Goal: Information Seeking & Learning: Learn about a topic

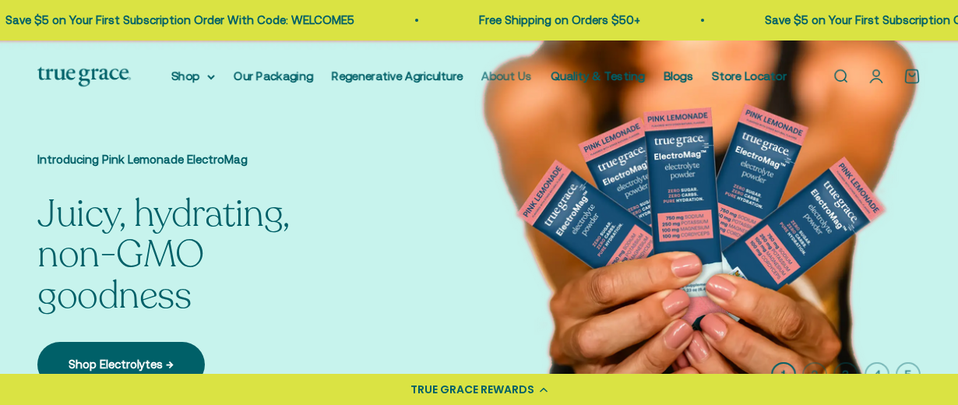
click at [519, 76] on link "About Us" at bounding box center [506, 75] width 51 height 13
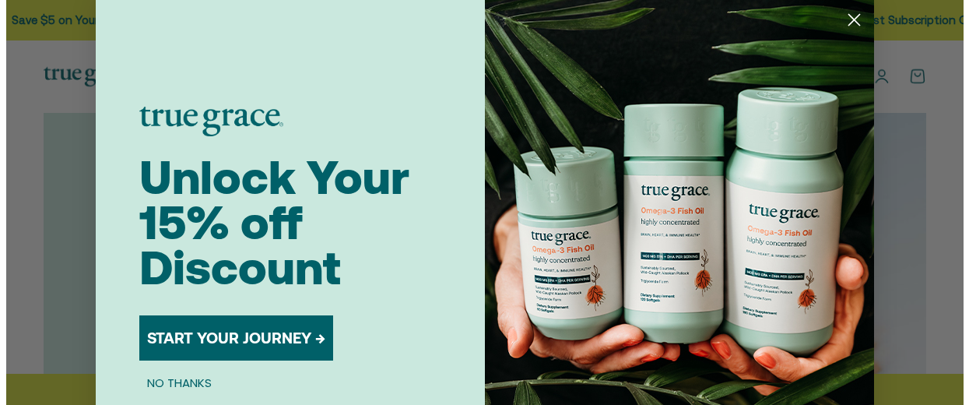
scroll to position [940, 0]
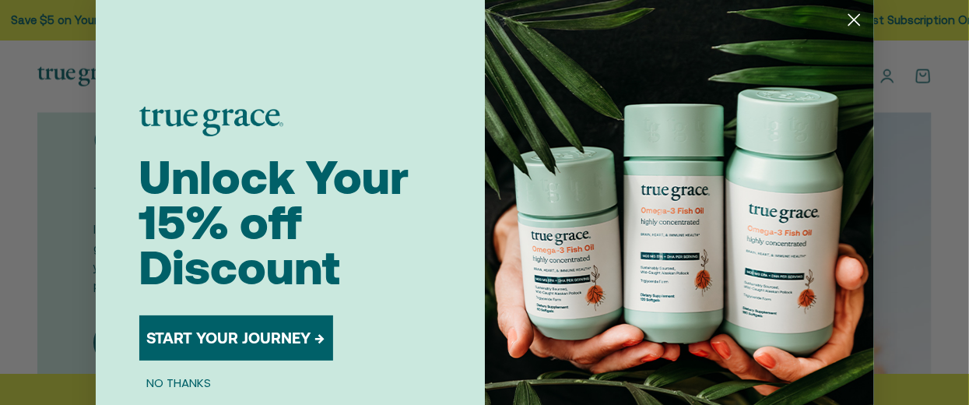
click at [849, 21] on icon "Close dialog" at bounding box center [854, 20] width 11 height 11
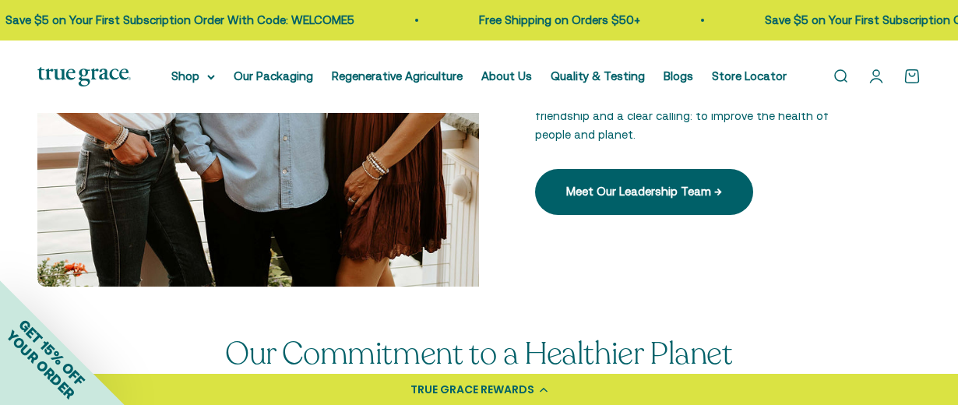
scroll to position [2102, 0]
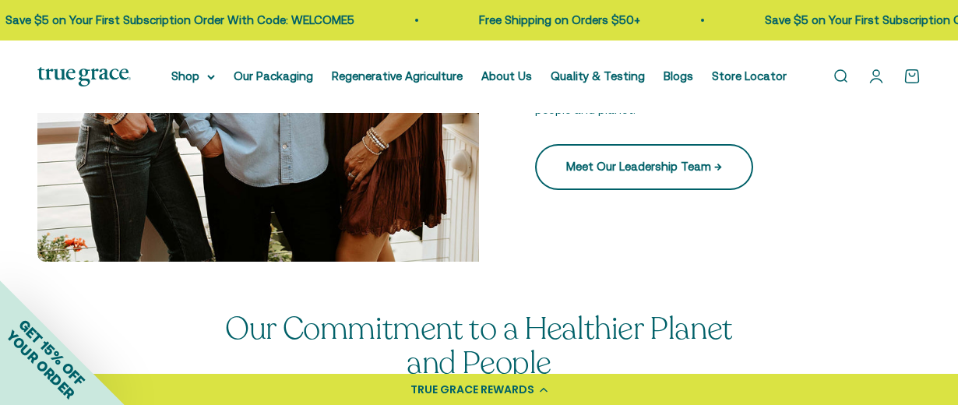
click at [690, 153] on link "Meet Our Leadership Team →" at bounding box center [644, 166] width 218 height 45
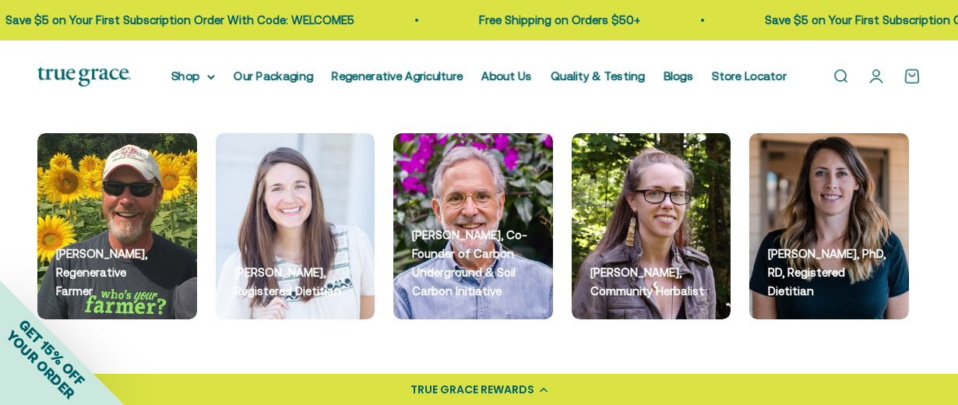
scroll to position [1635, 0]
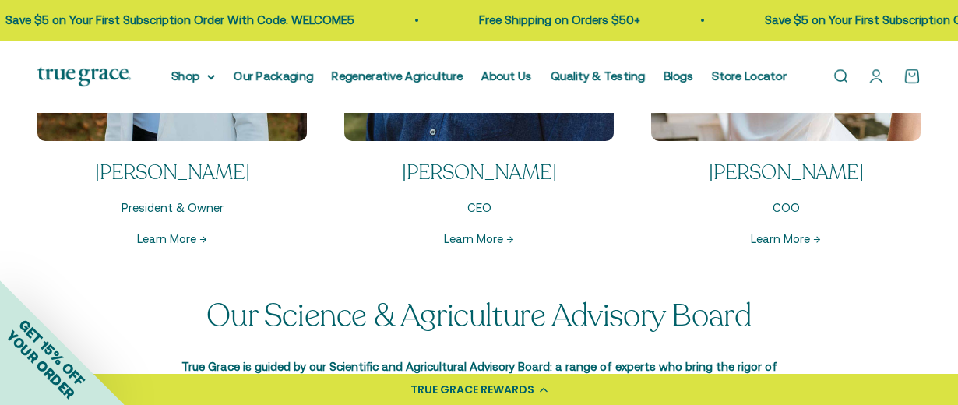
click at [173, 244] on link "Learn More →" at bounding box center [172, 238] width 70 height 13
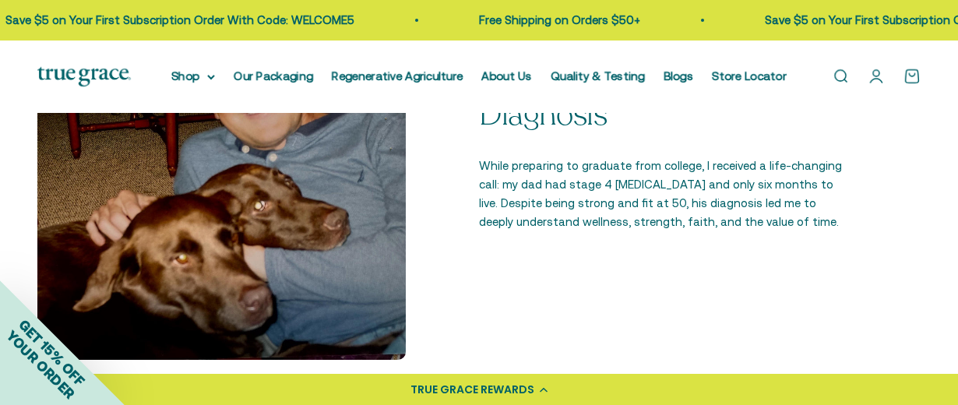
scroll to position [1246, 0]
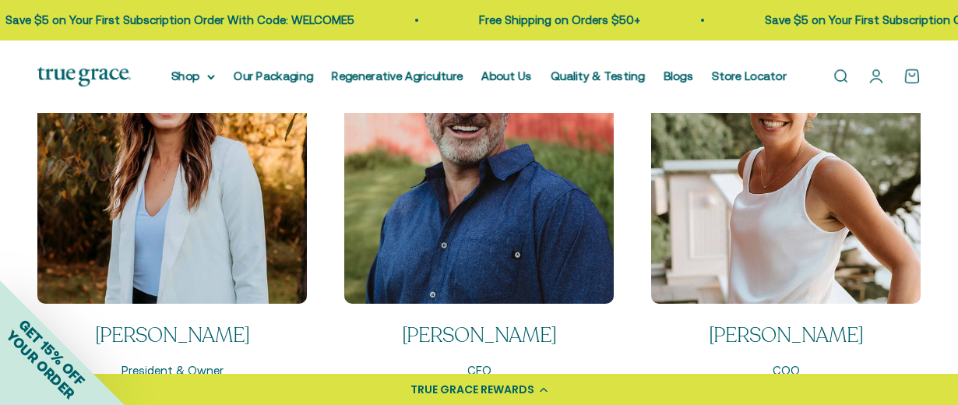
scroll to position [1557, 0]
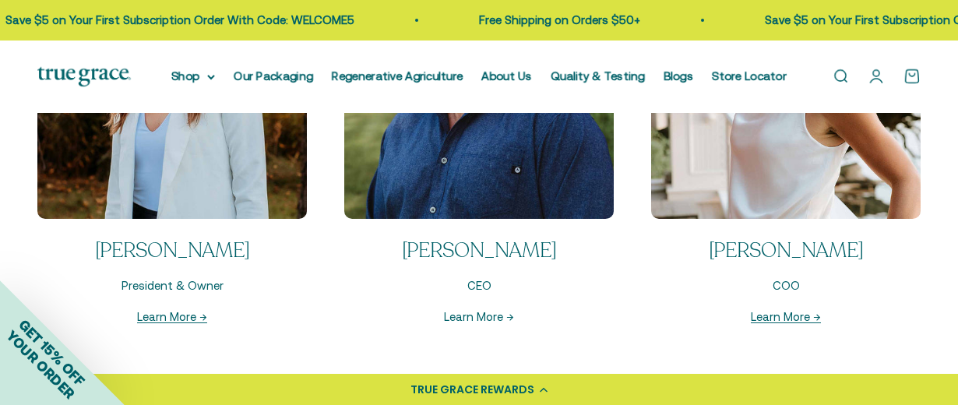
click at [509, 322] on link "Learn More →" at bounding box center [479, 316] width 70 height 13
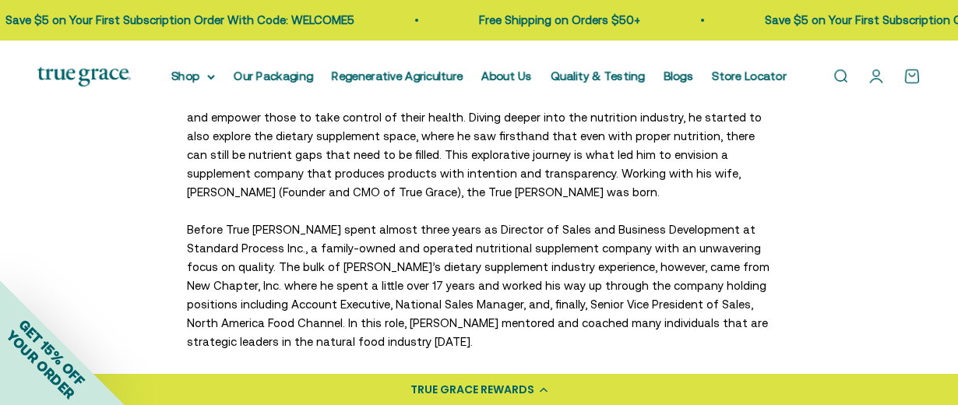
scroll to position [467, 0]
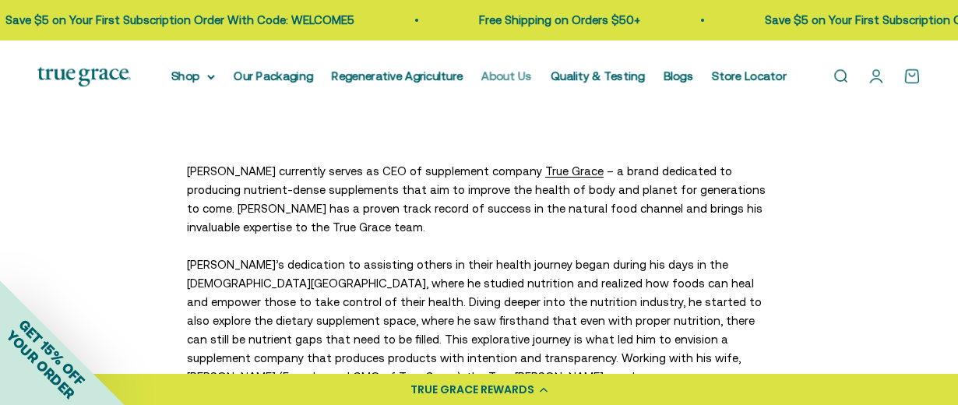
click at [511, 76] on link "About Us" at bounding box center [506, 75] width 51 height 13
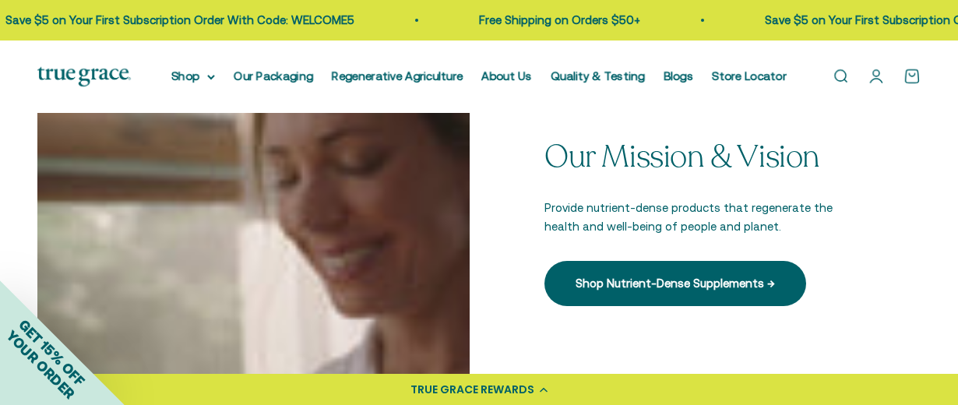
scroll to position [389, 0]
